Goal: Task Accomplishment & Management: Complete application form

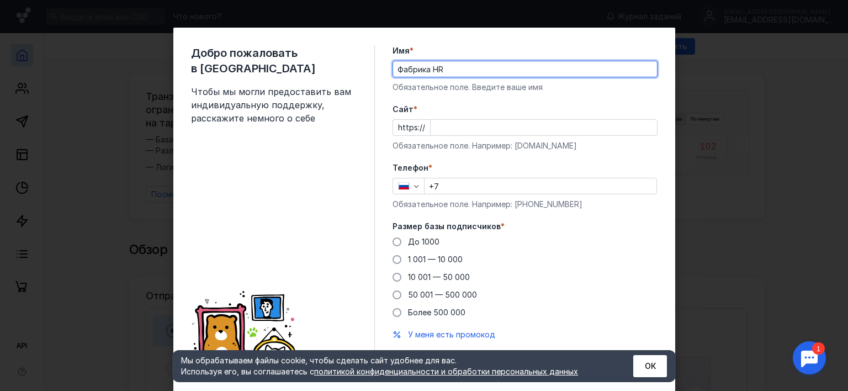
type input "Фабрика HR"
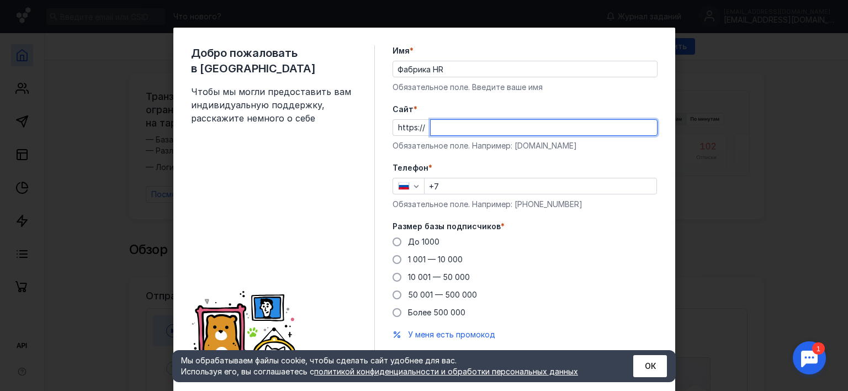
click at [453, 131] on input "Cайт *" at bounding box center [544, 127] width 226 height 15
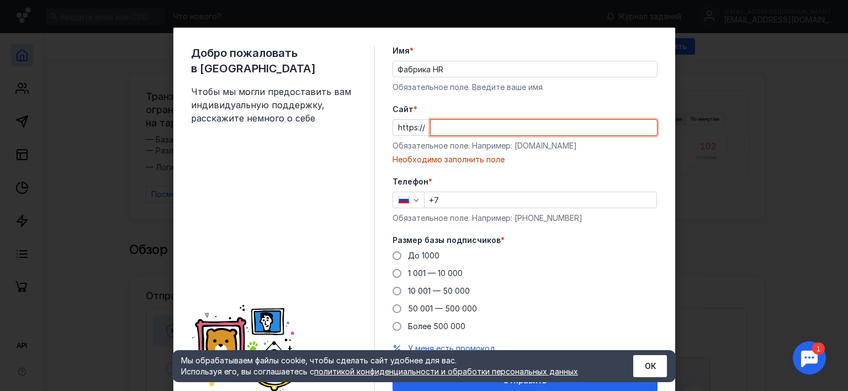
paste input "[DOMAIN_NAME][URL]"
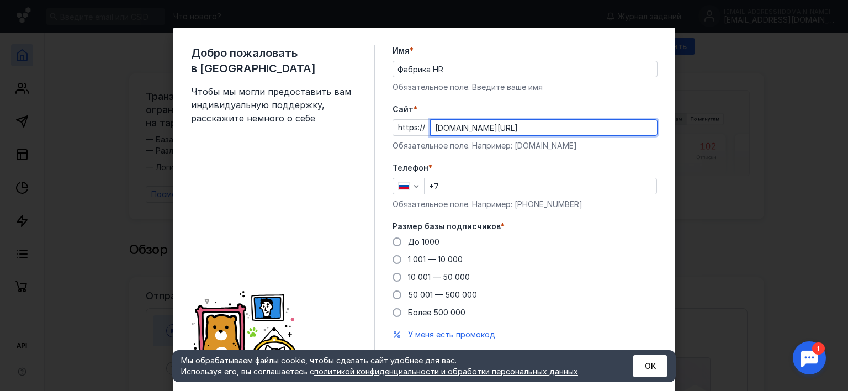
type input "[DOMAIN_NAME][URL]"
click at [515, 190] on input "+7" at bounding box center [540, 185] width 232 height 15
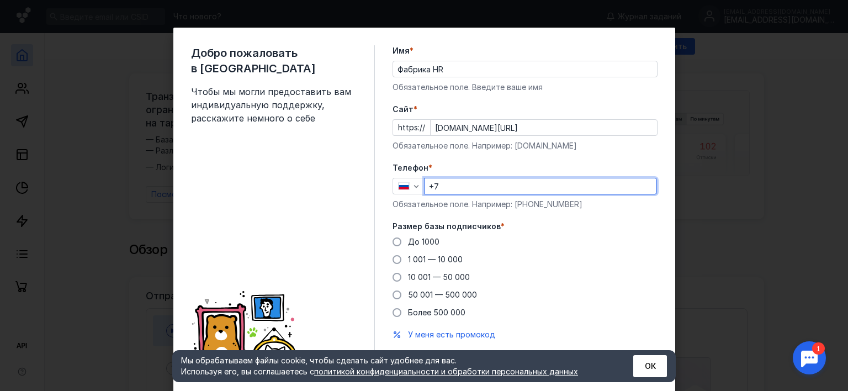
type input "[PHONE_NUMBER]"
click at [439, 259] on span "1 001 — 10 000" at bounding box center [435, 258] width 55 height 9
click at [0, 0] on input "1 001 — 10 000" at bounding box center [0, 0] width 0 height 0
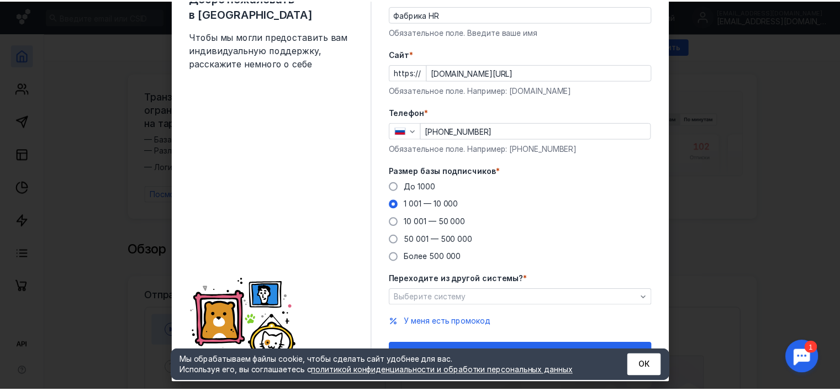
scroll to position [75, 0]
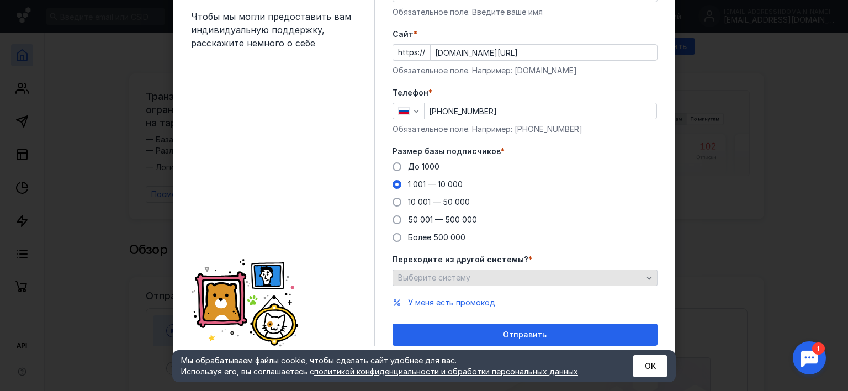
click at [529, 277] on div "Выберите систему" at bounding box center [520, 277] width 250 height 9
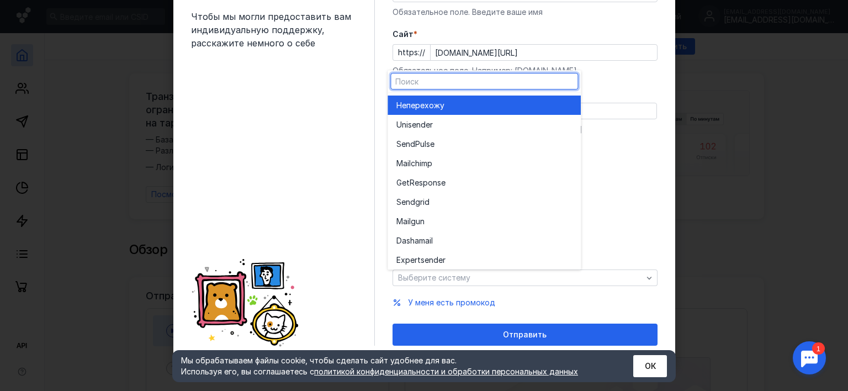
click at [459, 107] on div "Не перехожу" at bounding box center [484, 105] width 176 height 11
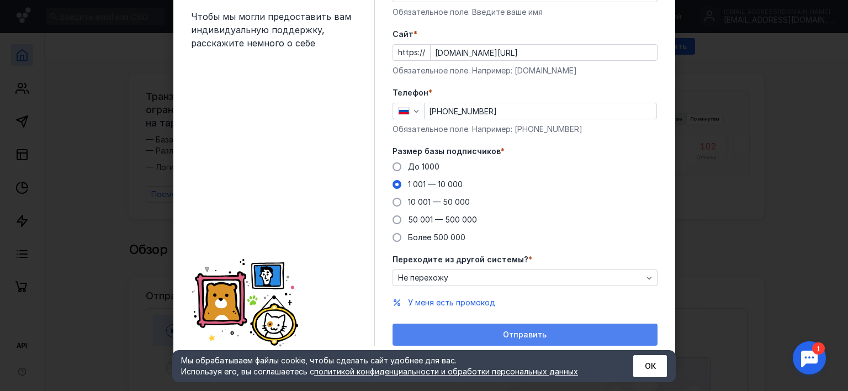
click at [504, 333] on span "Отправить" at bounding box center [525, 334] width 44 height 9
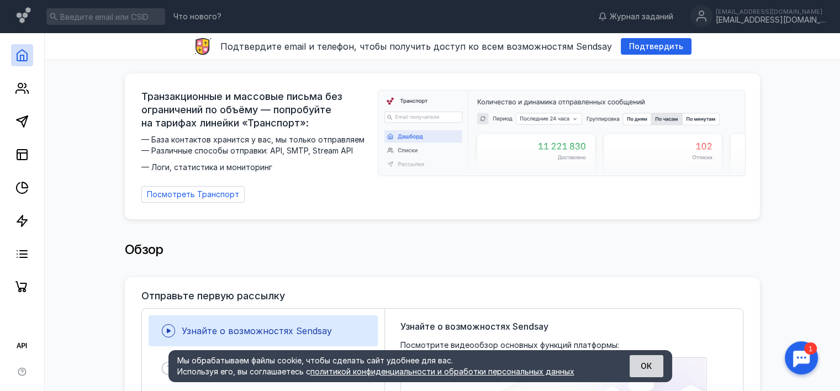
click at [647, 365] on button "ОК" at bounding box center [646, 366] width 34 height 22
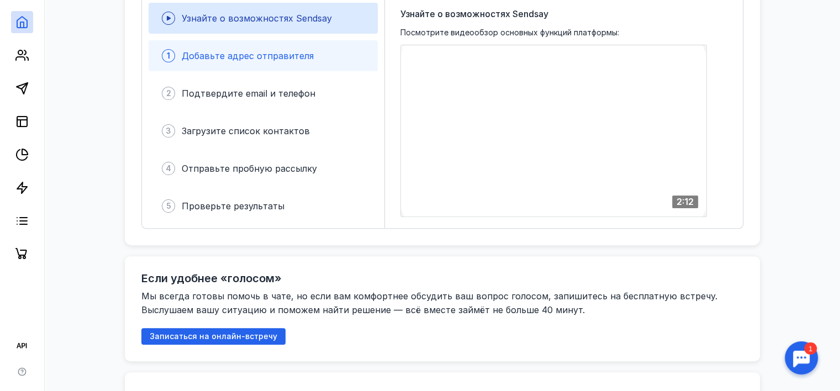
scroll to position [331, 0]
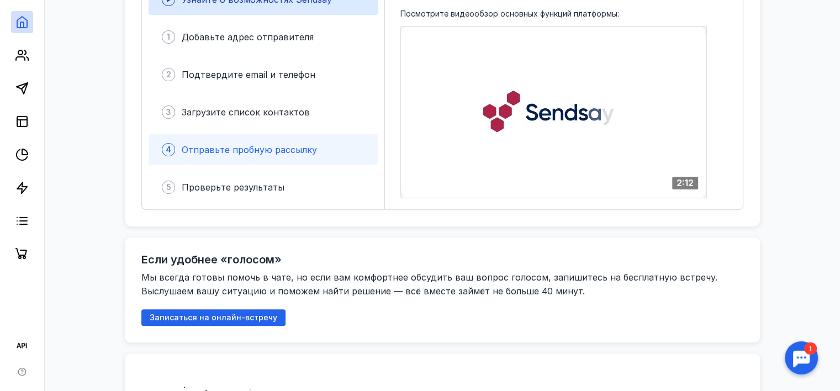
click at [246, 144] on span "Отправьте пробную рассылку" at bounding box center [249, 149] width 135 height 11
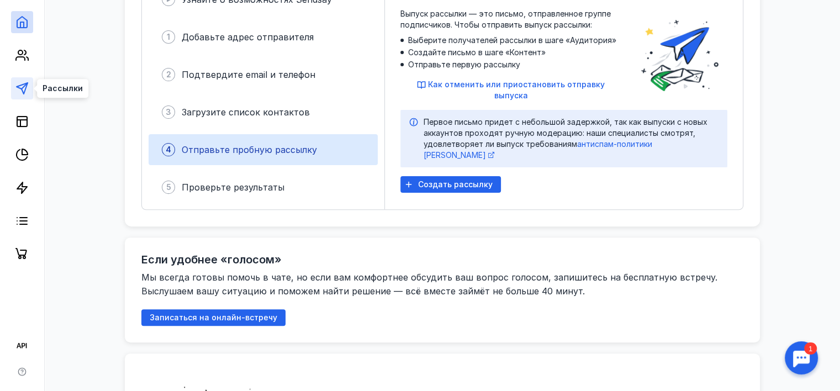
click at [25, 89] on polygon at bounding box center [22, 88] width 11 height 11
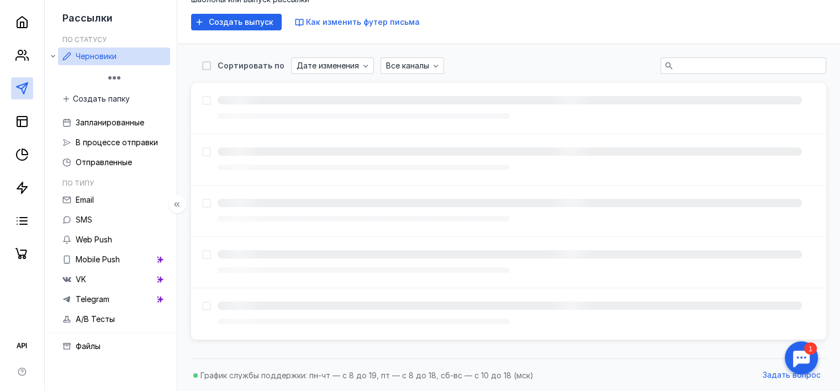
scroll to position [150, 0]
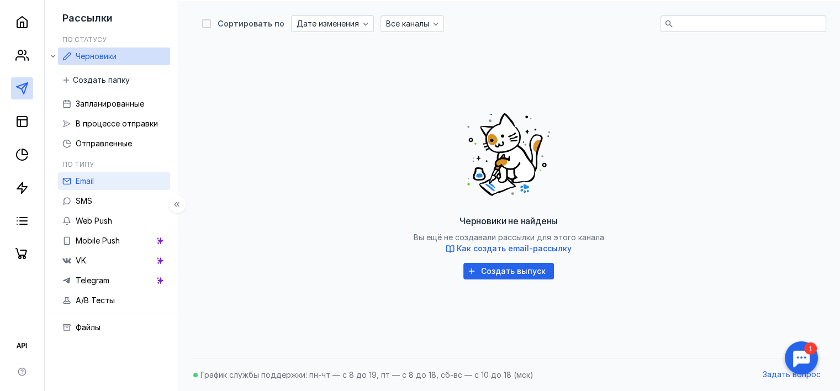
click at [93, 180] on span "Email" at bounding box center [85, 180] width 18 height 9
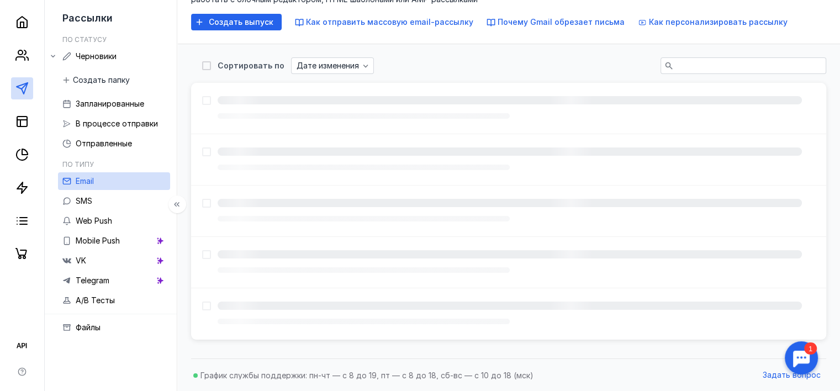
scroll to position [150, 0]
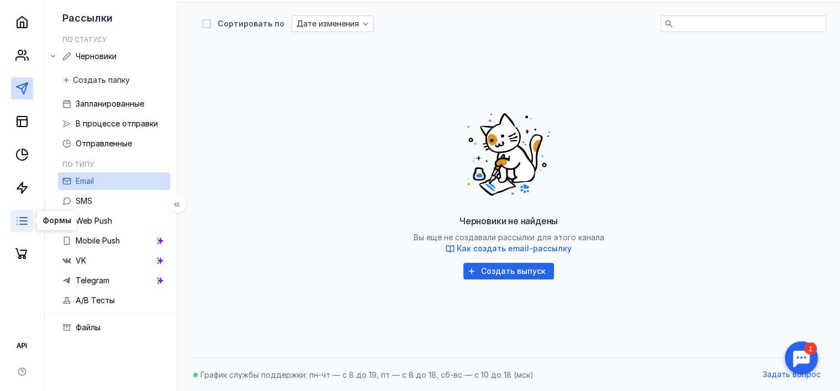
click at [22, 225] on icon at bounding box center [21, 220] width 13 height 13
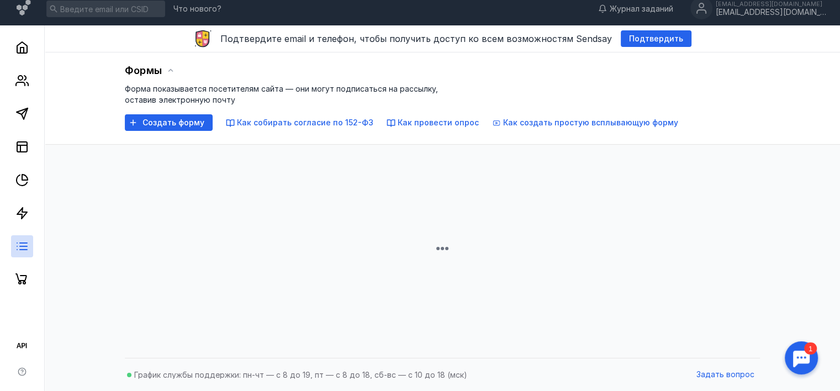
scroll to position [150, 0]
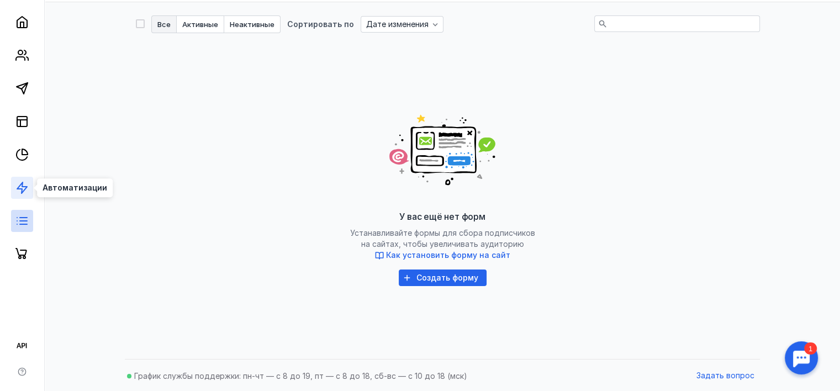
click at [18, 188] on polygon at bounding box center [22, 187] width 10 height 11
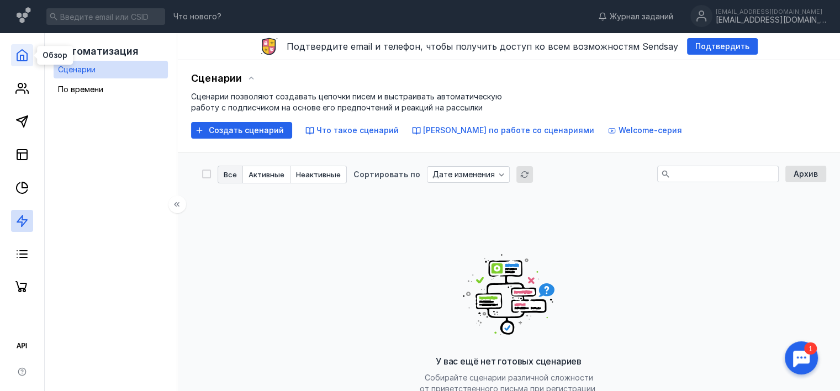
click at [24, 58] on polyline at bounding box center [21, 58] width 3 height 6
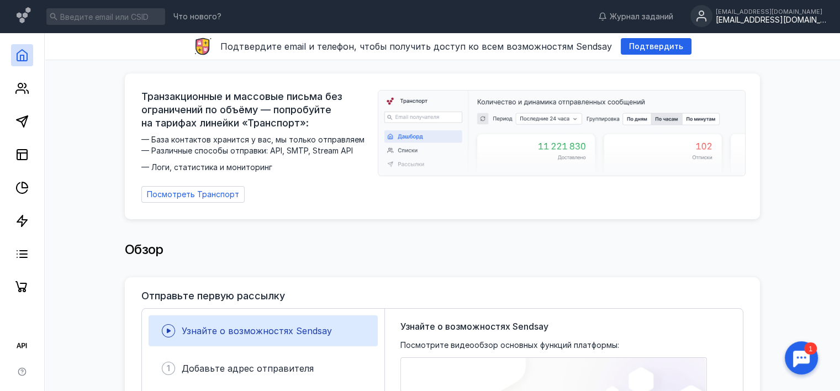
click at [784, 15] on div "[EMAIL_ADDRESS][DOMAIN_NAME]" at bounding box center [770, 19] width 110 height 9
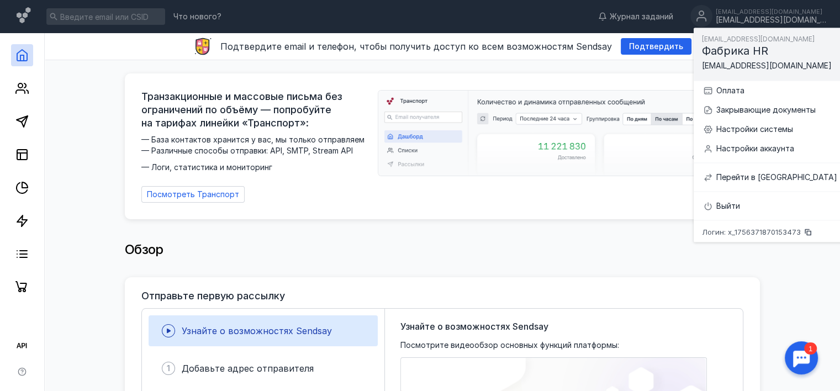
click at [525, 238] on div "Обзор" at bounding box center [442, 249] width 635 height 22
